Goal: Check status: Check status

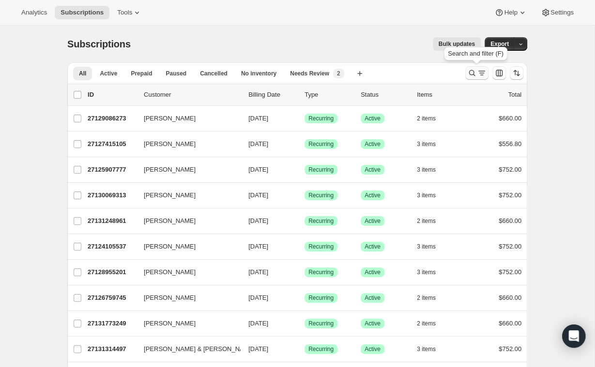
click at [467, 74] on icon "Search and filter results" at bounding box center [472, 73] width 10 height 10
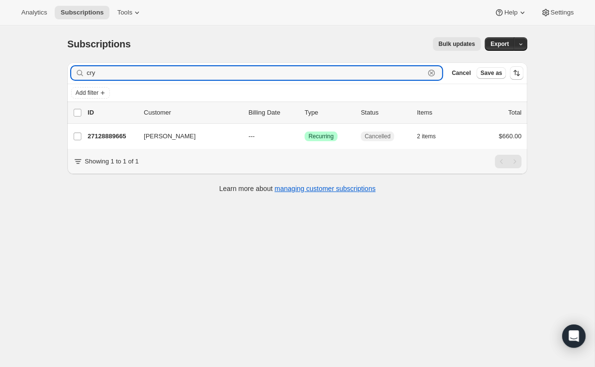
type input "cry"
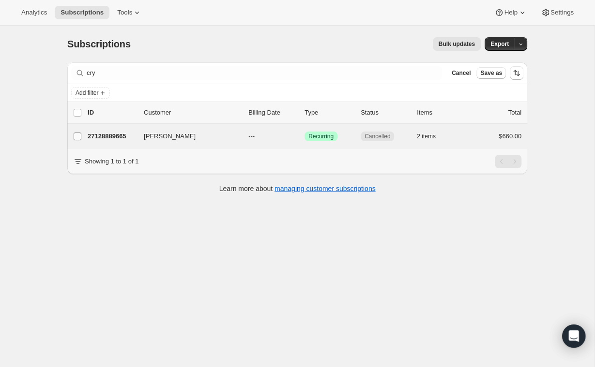
drag, startPoint x: 467, startPoint y: 74, endPoint x: 79, endPoint y: 137, distance: 393.0
click at [79, 137] on input "[PERSON_NAME]" at bounding box center [78, 137] width 8 height 8
checkbox input "true"
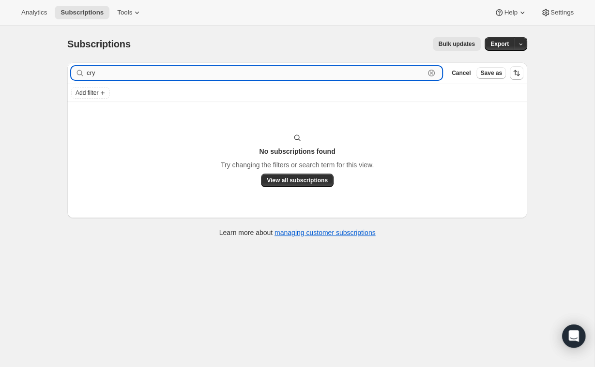
click at [101, 77] on input "cry" at bounding box center [256, 73] width 338 height 14
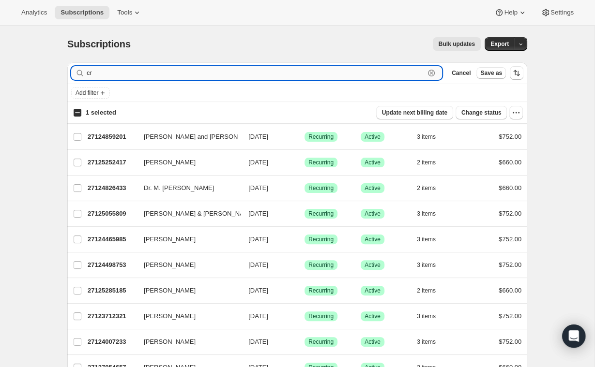
type input "c"
click at [121, 68] on input "Filter subscribers" at bounding box center [256, 73] width 338 height 14
click at [140, 80] on div "Filter subscribers Cancel Save as" at bounding box center [297, 72] width 460 height 21
click at [140, 75] on input "Filter subscribers" at bounding box center [264, 73] width 355 height 14
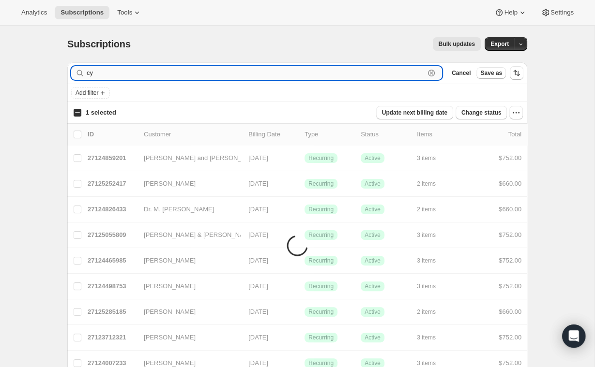
type input "[PERSON_NAME]"
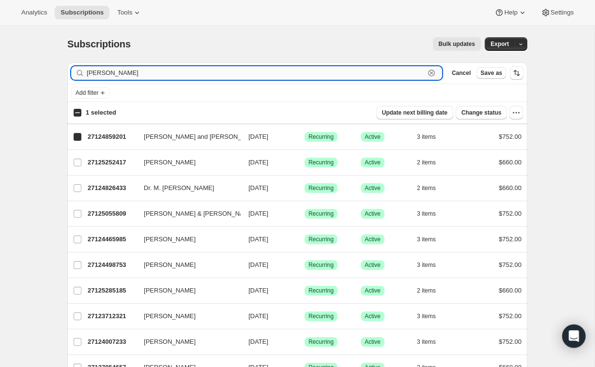
checkbox input "true"
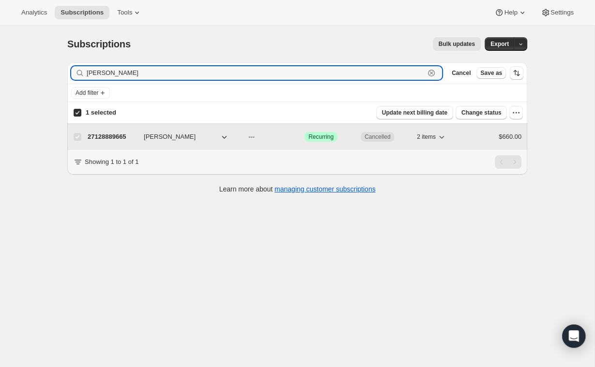
type input "[PERSON_NAME]"
click at [111, 133] on p "27128889665" at bounding box center [112, 137] width 48 height 10
checkbox input "false"
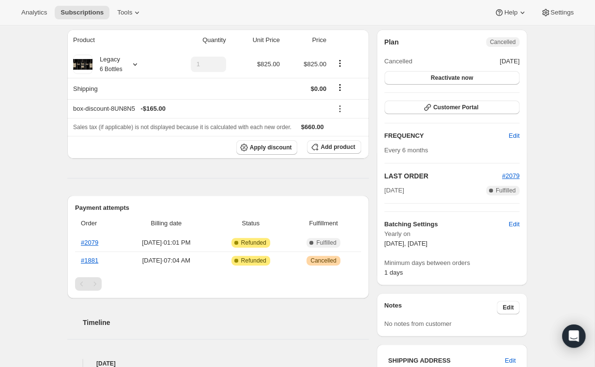
scroll to position [92, 0]
